Goal: Obtain resource: Obtain resource

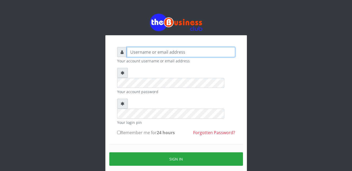
click at [161, 55] on input "text" at bounding box center [181, 52] width 108 height 10
type input "abasscotex12@gmail.com"
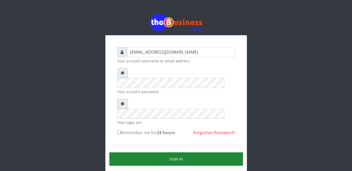
click at [178, 152] on button "Sign in" at bounding box center [176, 158] width 134 height 13
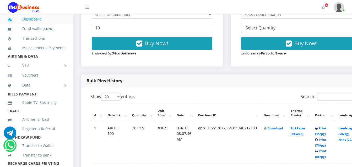
scroll to position [244, 0]
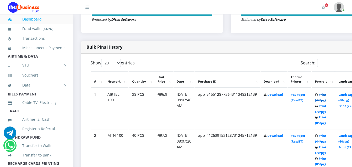
click at [327, 95] on link "Print (44/pg)" at bounding box center [320, 97] width 11 height 10
click at [327, 136] on link "Print (44/pg)" at bounding box center [320, 138] width 11 height 10
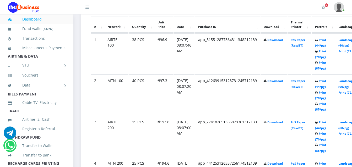
scroll to position [302, 0]
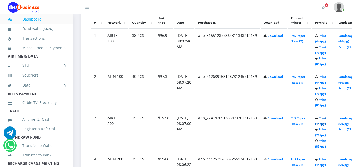
click at [327, 120] on link "Print (44/pg)" at bounding box center [320, 121] width 11 height 10
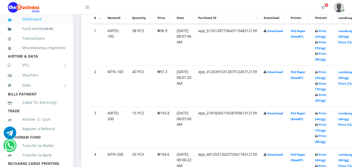
scroll to position [302, 0]
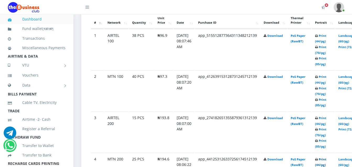
click at [327, 161] on link "Print (44/pg)" at bounding box center [320, 162] width 11 height 10
